Goal: Entertainment & Leisure: Consume media (video, audio)

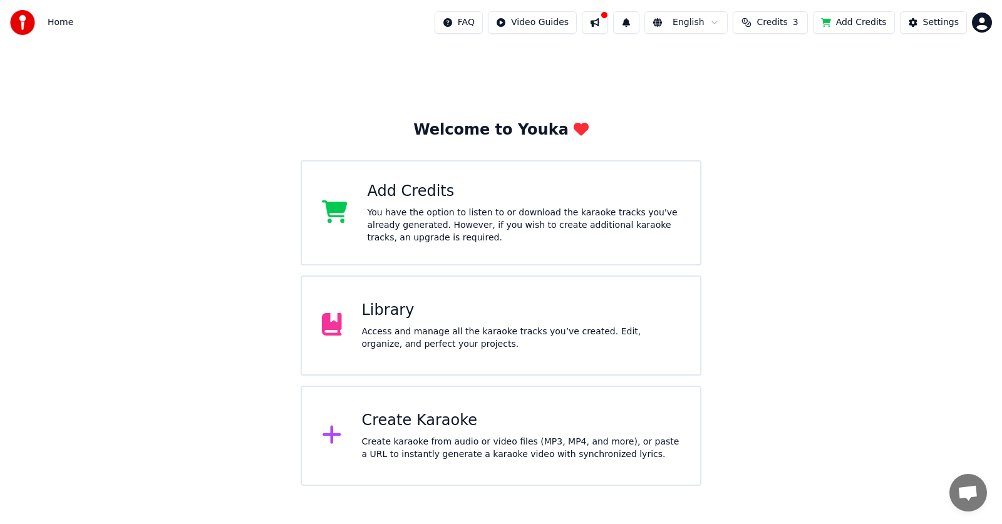
click at [401, 338] on div "Access and manage all the karaoke tracks you’ve created. Edit, organize, and pe…" at bounding box center [521, 338] width 319 height 25
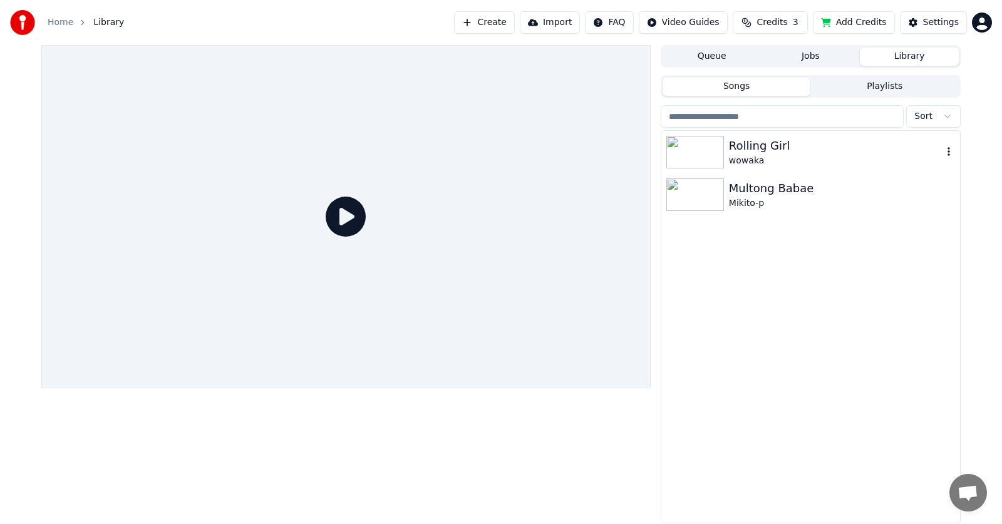
click at [697, 148] on img at bounding box center [696, 152] width 58 height 33
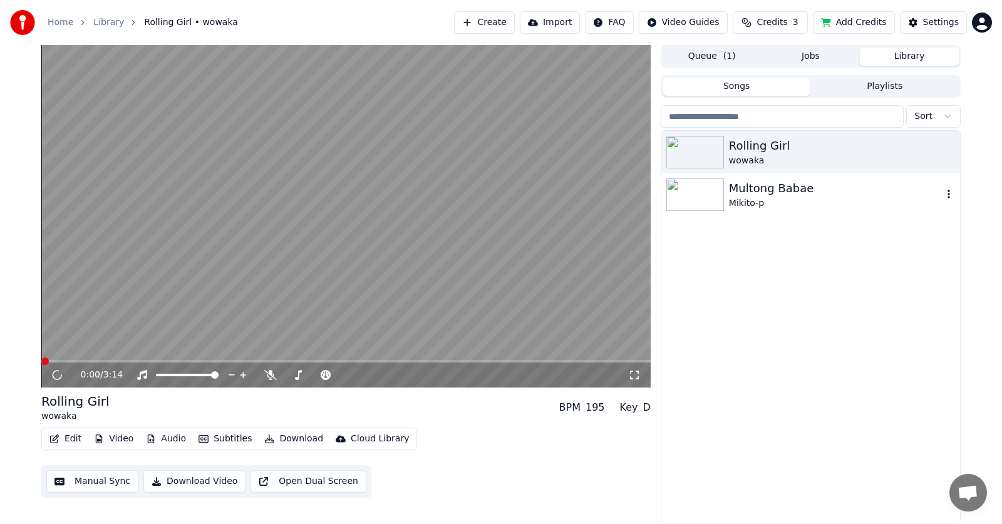
click at [720, 201] on img at bounding box center [696, 195] width 58 height 33
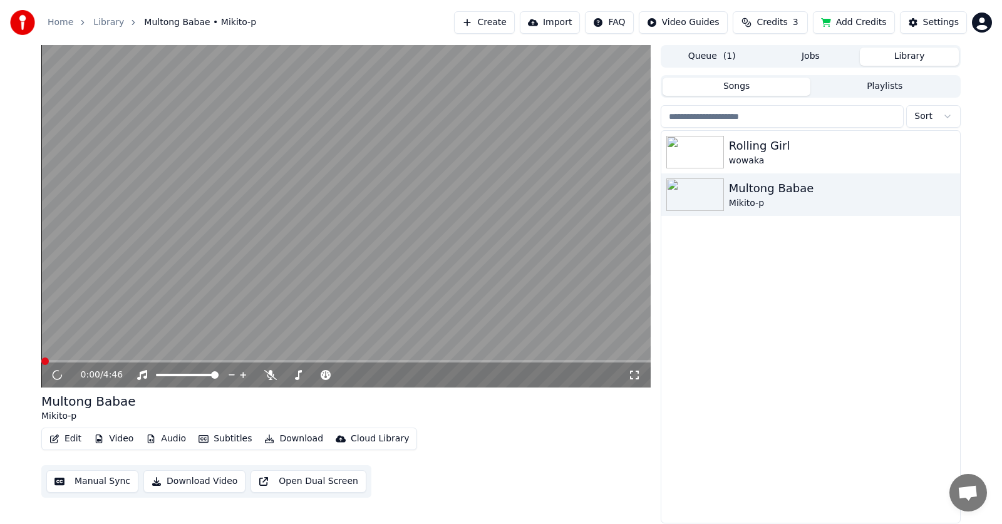
click at [637, 377] on icon at bounding box center [634, 375] width 13 height 10
click at [787, 151] on div "Rolling Girl" at bounding box center [836, 146] width 214 height 18
click at [788, 152] on div "Rolling Girl" at bounding box center [836, 146] width 214 height 18
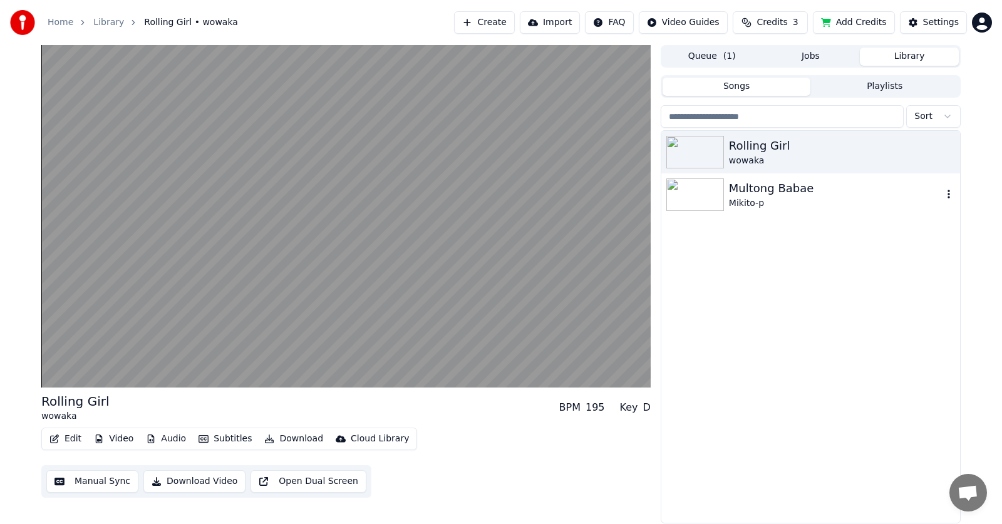
click at [772, 202] on div "Mikito-p" at bounding box center [836, 203] width 214 height 13
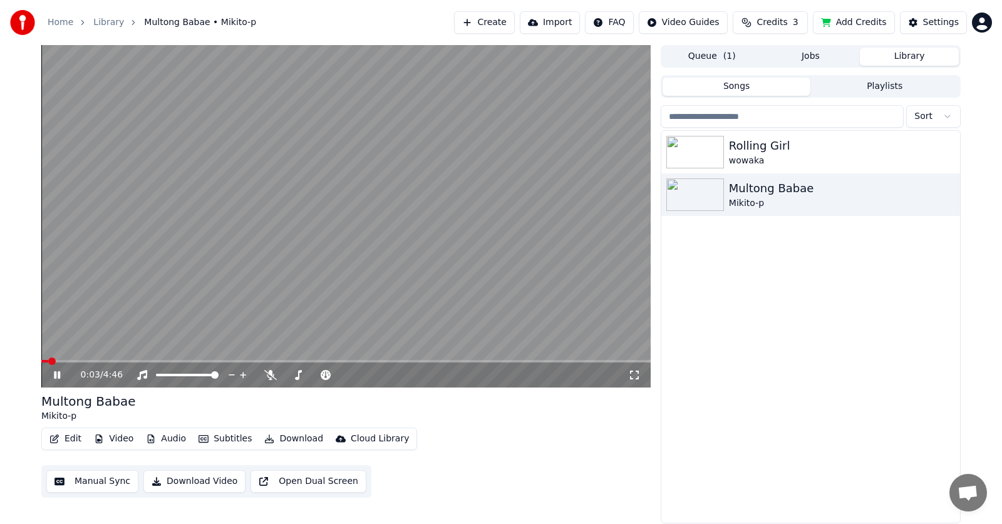
click at [88, 361] on span at bounding box center [346, 361] width 610 height 3
click at [56, 361] on span at bounding box center [52, 362] width 8 height 8
click at [682, 159] on img at bounding box center [696, 152] width 58 height 33
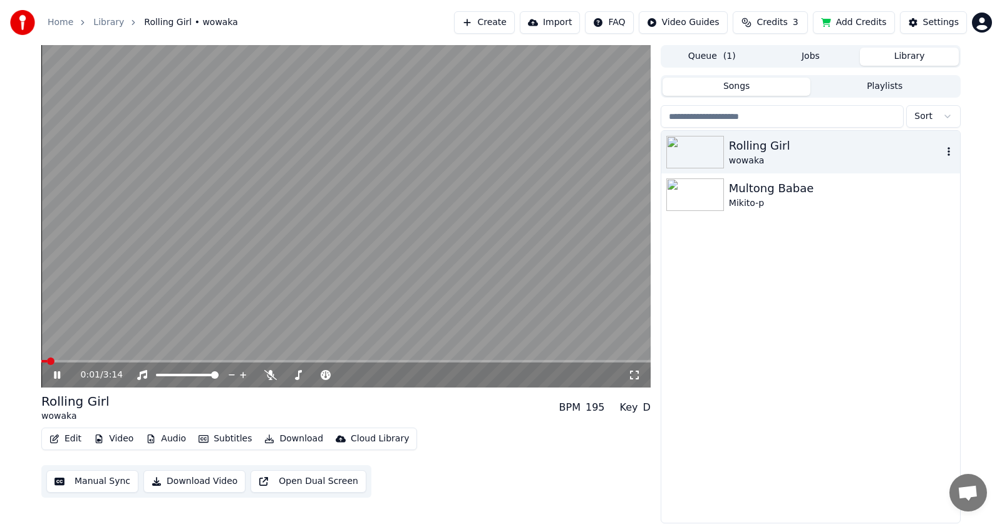
click at [682, 159] on img at bounding box center [696, 152] width 58 height 33
click at [94, 361] on span at bounding box center [346, 361] width 610 height 3
click at [61, 372] on icon at bounding box center [65, 375] width 29 height 10
click at [637, 378] on icon at bounding box center [634, 375] width 13 height 10
click at [637, 388] on video at bounding box center [346, 216] width 610 height 343
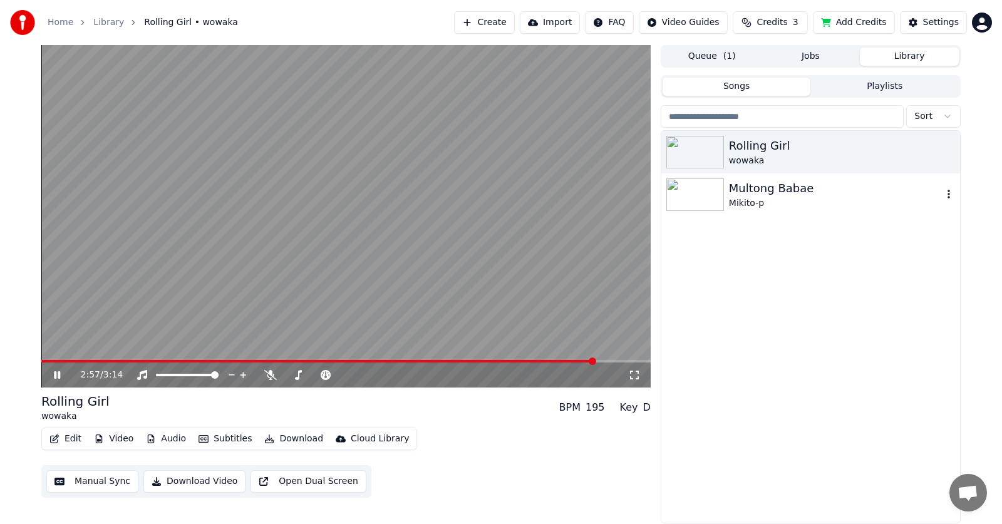
click at [808, 210] on div "Multong Babae Mikito-p" at bounding box center [811, 195] width 299 height 43
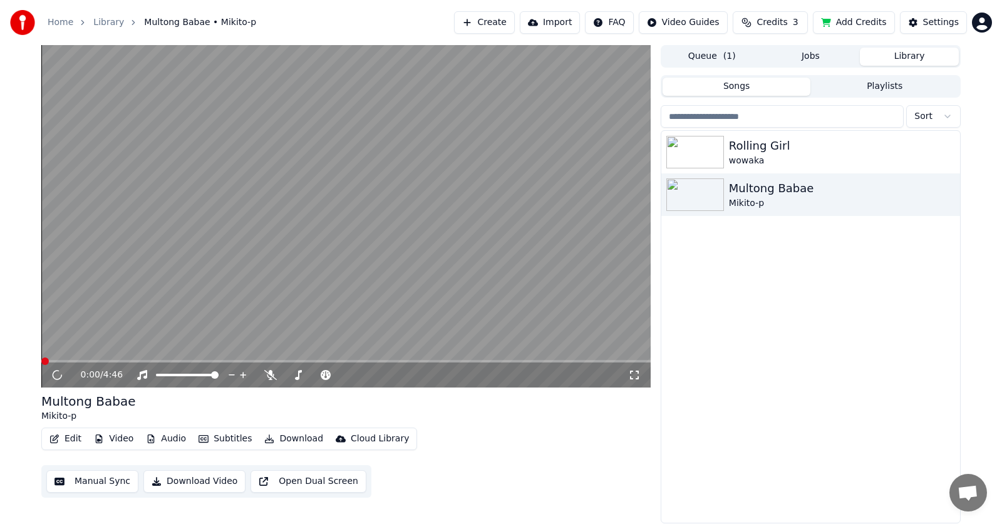
click at [636, 375] on icon at bounding box center [634, 375] width 13 height 10
click at [565, 26] on button "Import" at bounding box center [550, 22] width 60 height 23
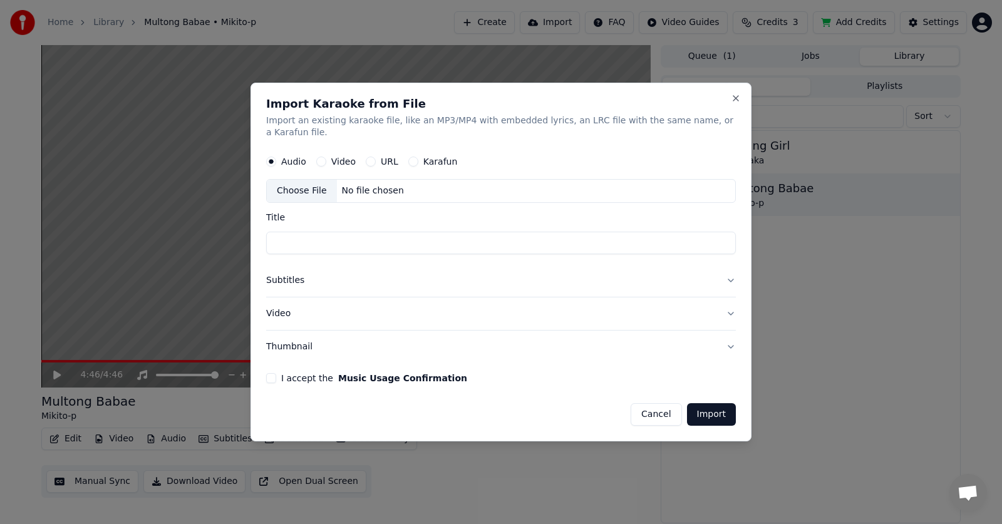
click at [321, 180] on div "Choose File" at bounding box center [302, 191] width 70 height 23
click at [731, 103] on button "Close" at bounding box center [736, 98] width 10 height 10
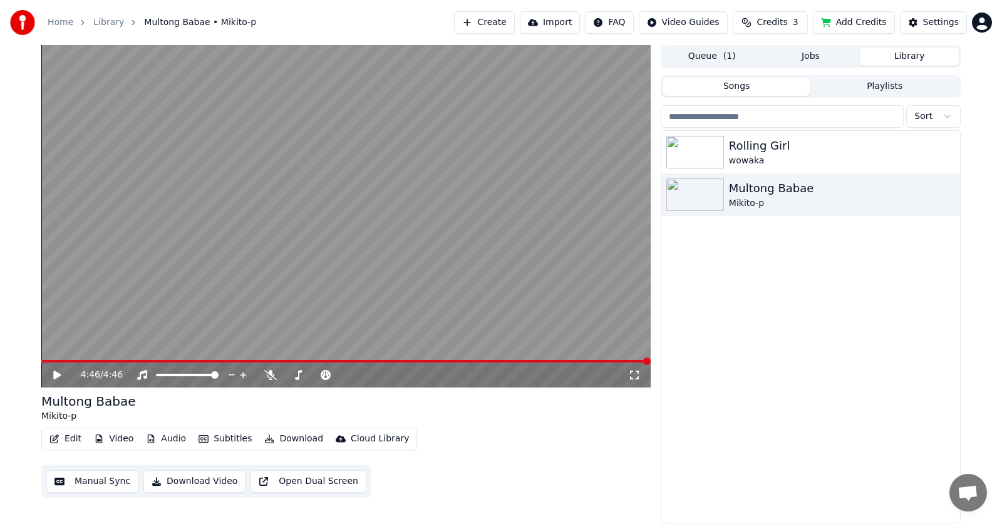
click at [865, 24] on button "Add Credits" at bounding box center [854, 22] width 82 height 23
click at [979, 20] on html "Home Library Multong Babae • Mikito-p Create Import FAQ Video Guides Credits 3 …" at bounding box center [501, 262] width 1002 height 524
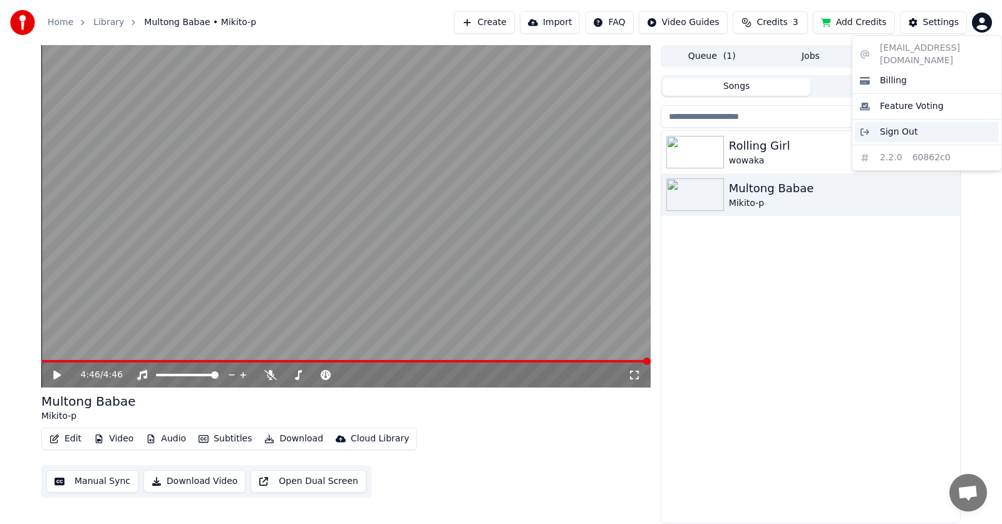
click at [902, 126] on span "Sign Out" at bounding box center [899, 132] width 38 height 13
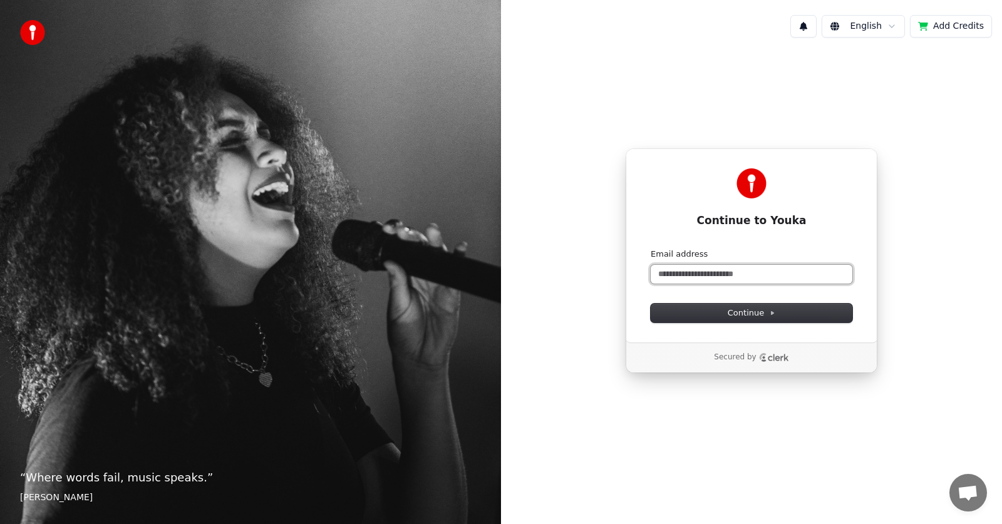
click at [758, 276] on input "Email address" at bounding box center [752, 274] width 202 height 19
click at [651, 249] on button "submit" at bounding box center [651, 249] width 0 height 0
type input "**********"
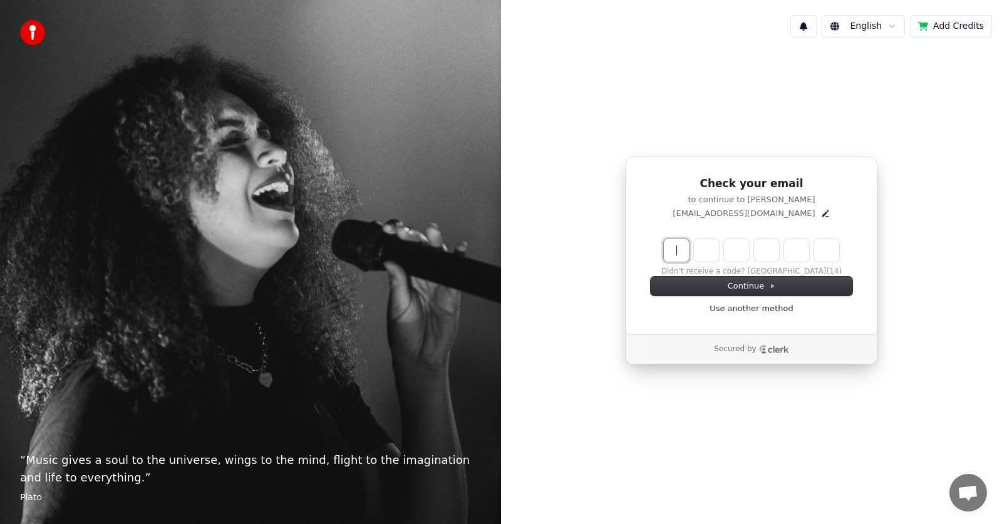
click at [687, 249] on input "Enter verification code" at bounding box center [764, 250] width 200 height 23
type input "******"
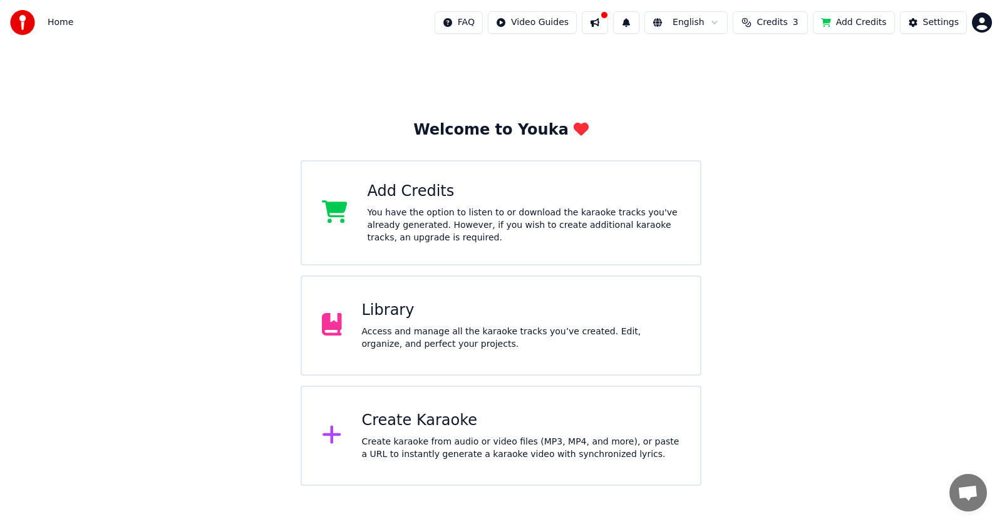
click at [585, 326] on div "Access and manage all the karaoke tracks you’ve created. Edit, organize, and pe…" at bounding box center [521, 338] width 319 height 25
